Goal: Check status: Check status

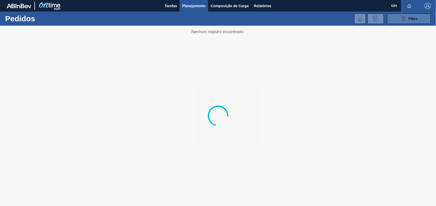
click at [419, 18] on button "089F7B8B-B2A5-4AFE-B5C0-19BA573D28AC Filtro" at bounding box center [409, 19] width 44 height 10
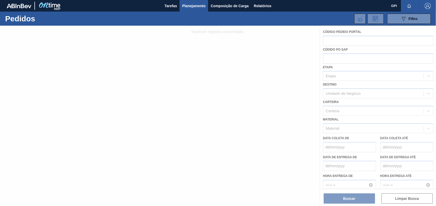
click at [346, 43] on div at bounding box center [218, 116] width 436 height 180
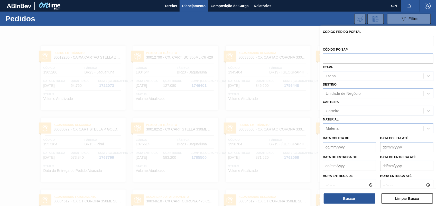
click at [346, 42] on input "text" at bounding box center [378, 41] width 110 height 10
type input "2008441"
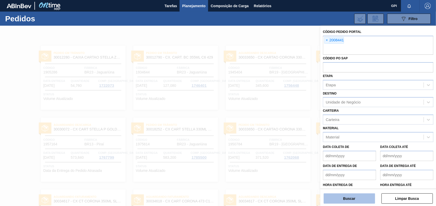
click at [354, 202] on button "Buscar" at bounding box center [349, 198] width 51 height 10
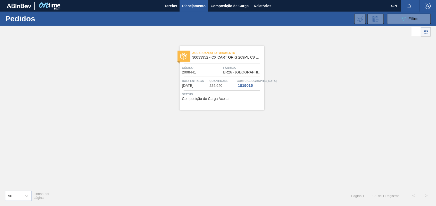
click at [206, 56] on span "30033952 - CX CART ORIG 269ML C8 GPI NIV24" at bounding box center [226, 57] width 68 height 4
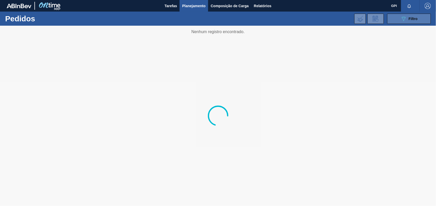
click at [424, 20] on button "089F7B8B-B2A5-4AFE-B5C0-19BA573D28AC Filtro" at bounding box center [409, 19] width 44 height 10
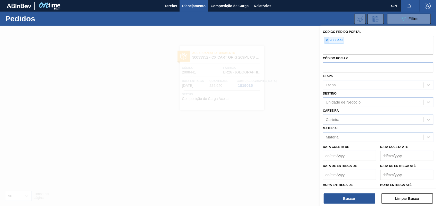
click at [325, 37] on span "×" at bounding box center [326, 40] width 5 height 6
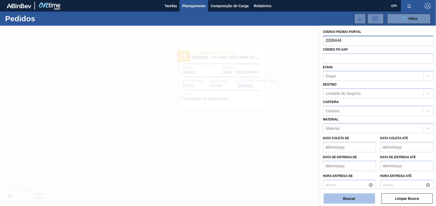
type input "2008444"
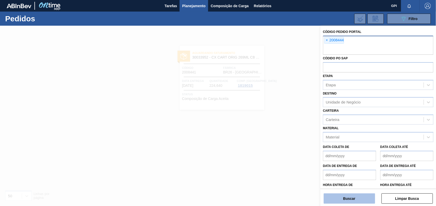
click at [365, 201] on button "Buscar" at bounding box center [349, 198] width 51 height 10
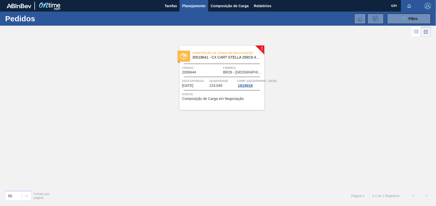
click at [210, 71] on div "Código 2008444" at bounding box center [202, 69] width 40 height 9
